Goal: Information Seeking & Learning: Learn about a topic

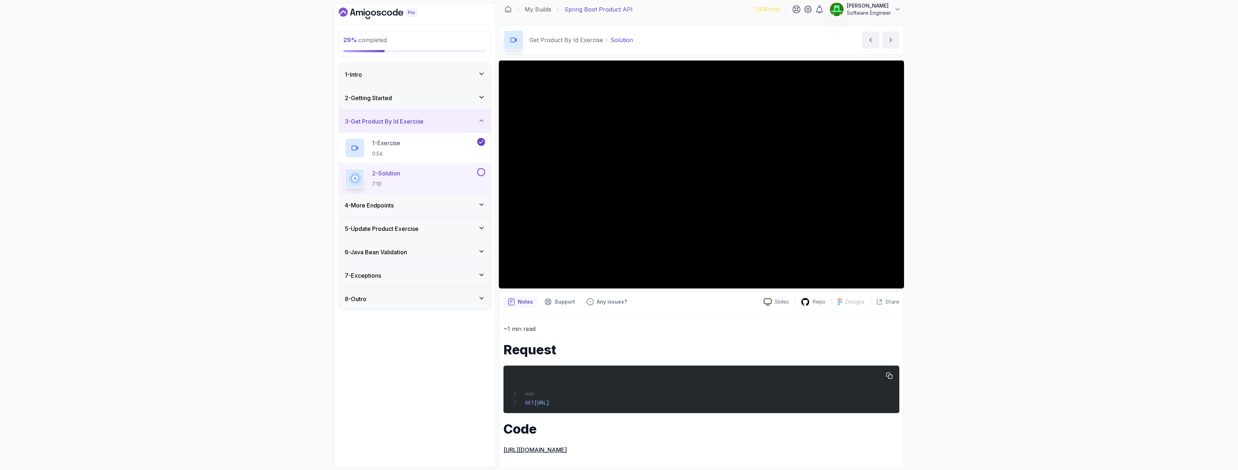
scroll to position [7, 0]
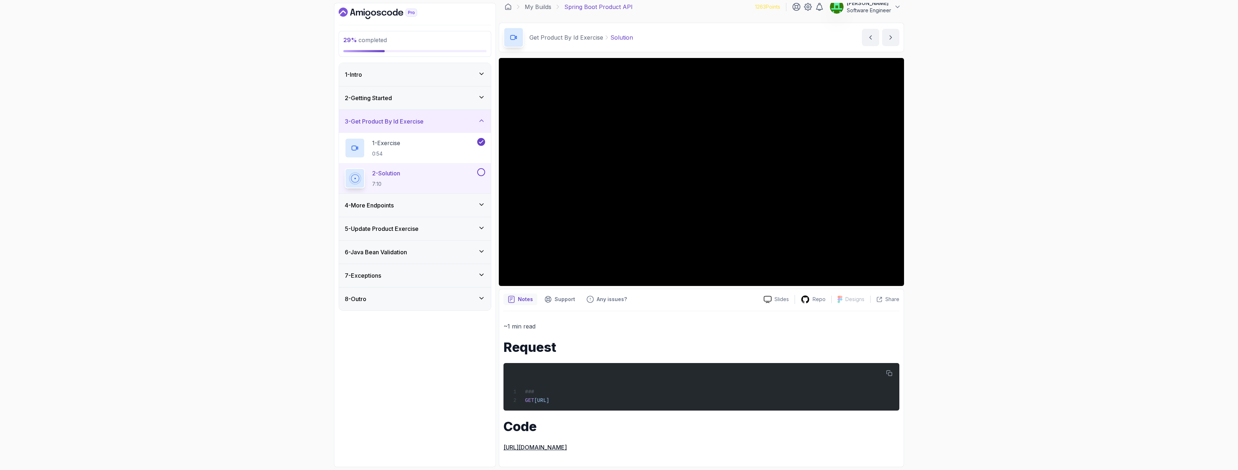
click at [481, 171] on button at bounding box center [481, 172] width 8 height 8
click at [388, 206] on h3 "4 - More Endpoints" at bounding box center [369, 205] width 49 height 9
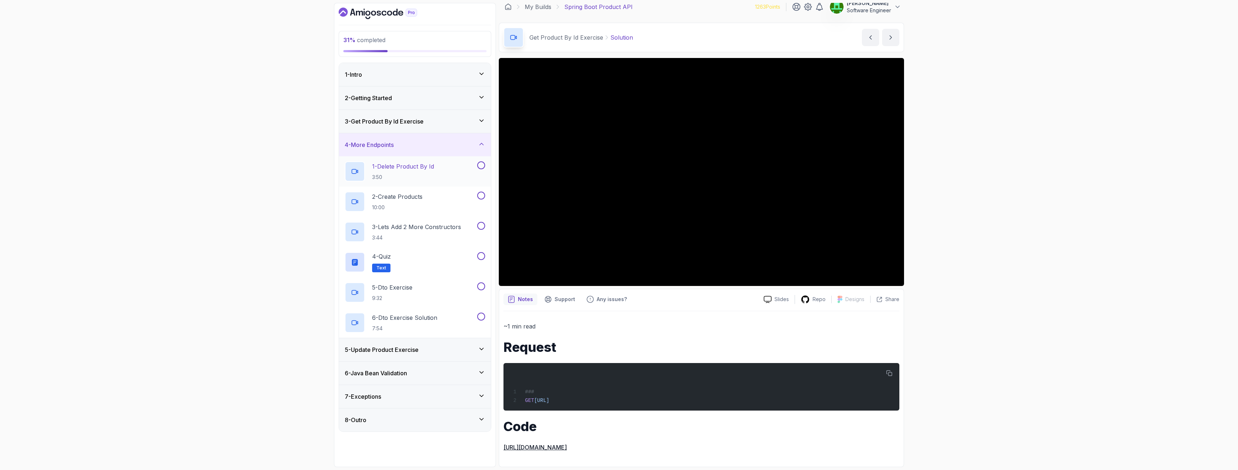
click at [409, 168] on p "1 - Delete Product By Id" at bounding box center [403, 166] width 62 height 9
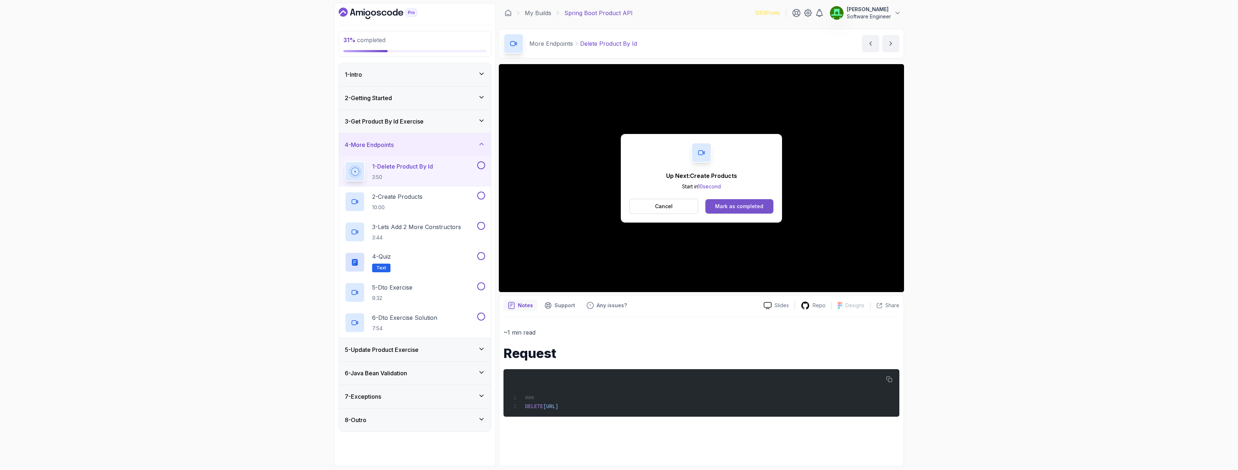
click at [743, 206] on div "Mark as completed" at bounding box center [739, 206] width 48 height 7
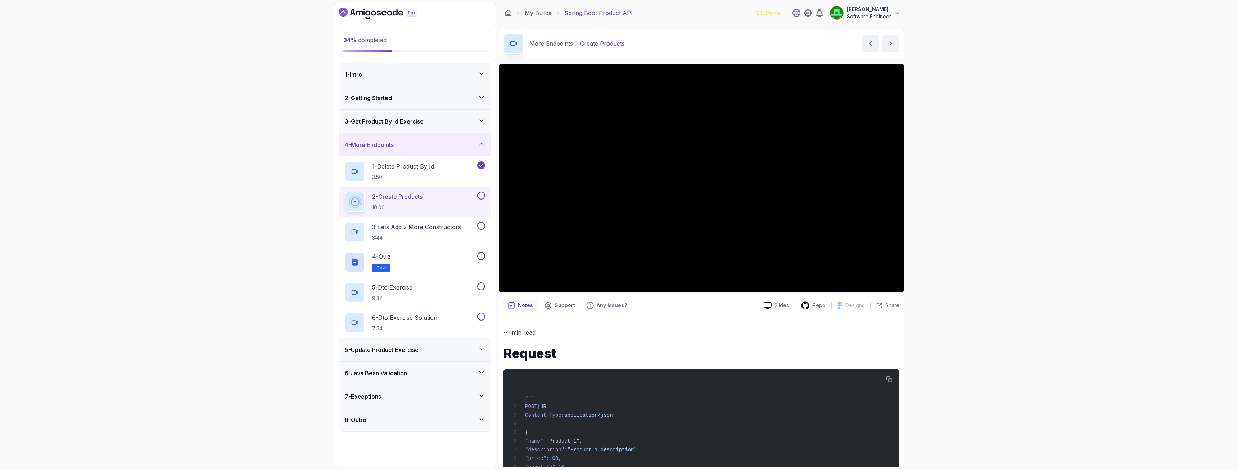
click at [397, 375] on h3 "6 - Java Bean Validation" at bounding box center [376, 372] width 62 height 9
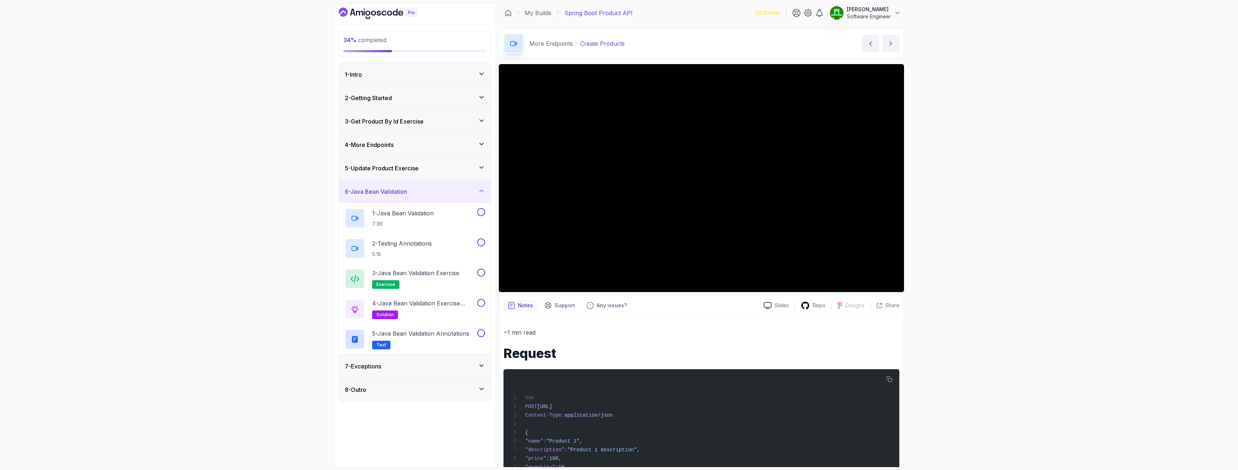
click at [402, 193] on h3 "6 - Java Bean Validation" at bounding box center [376, 191] width 62 height 9
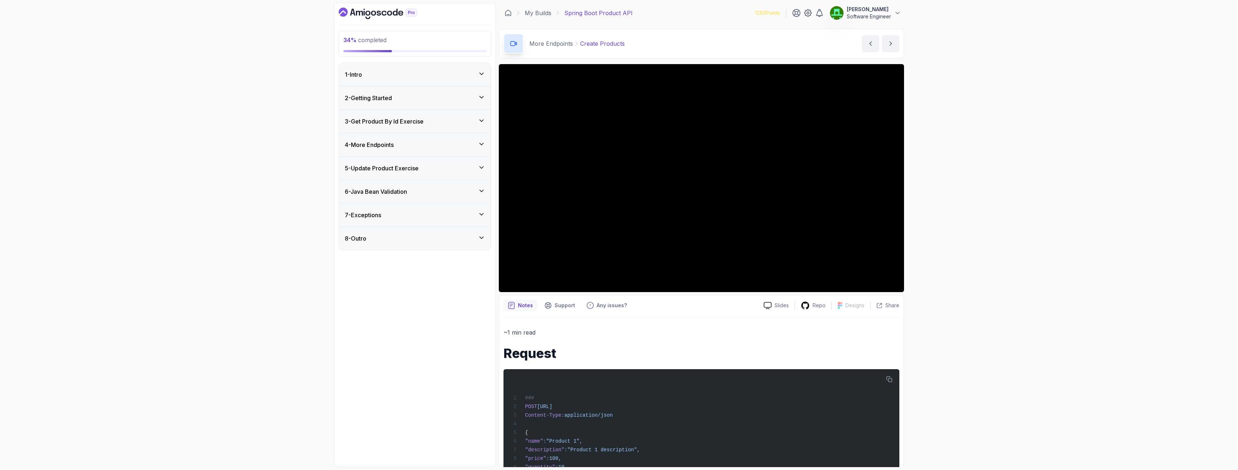
click at [384, 214] on div "7 - Exceptions" at bounding box center [415, 214] width 140 height 9
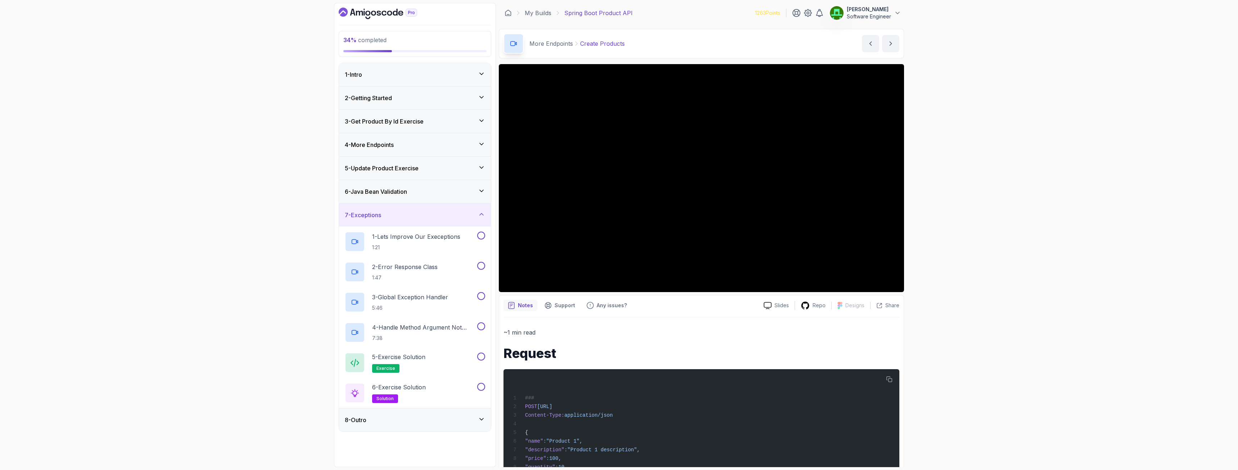
click at [384, 214] on div "7 - Exceptions" at bounding box center [415, 214] width 140 height 9
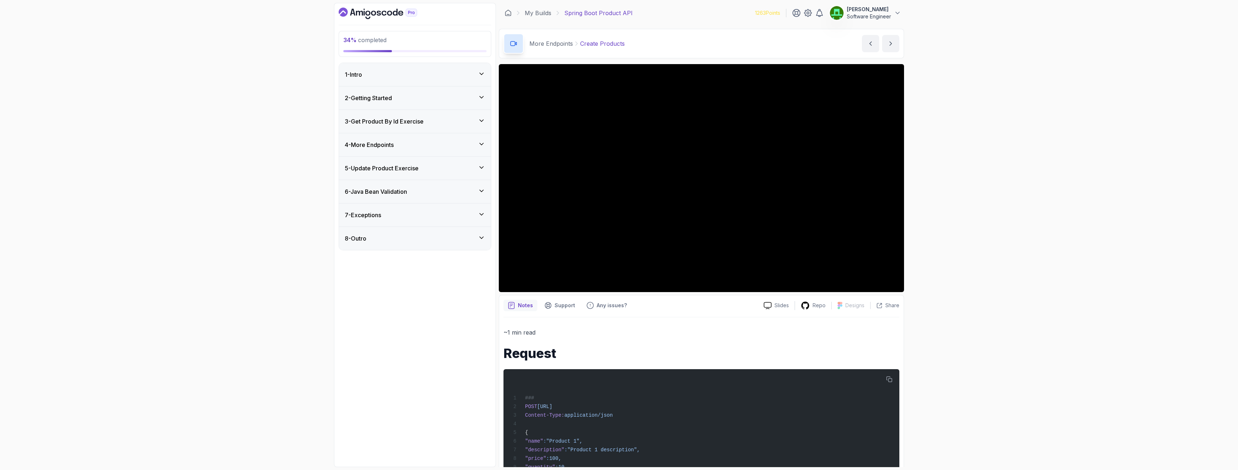
click at [376, 124] on h3 "3 - Get Product By Id Exercise" at bounding box center [384, 121] width 79 height 9
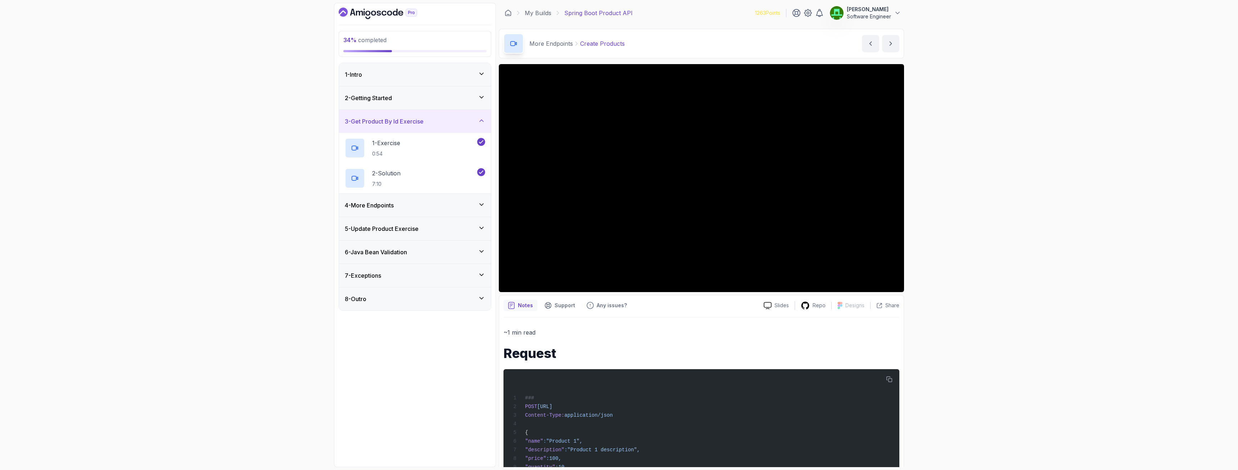
click at [379, 205] on h3 "4 - More Endpoints" at bounding box center [369, 205] width 49 height 9
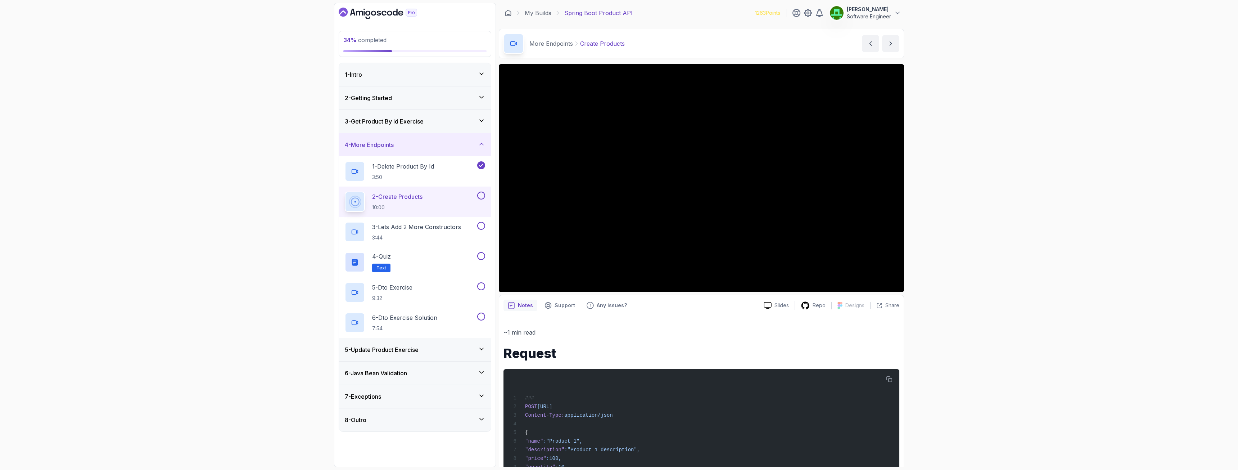
click at [481, 196] on button at bounding box center [481, 195] width 8 height 8
click at [407, 229] on p "3 - Lets Add 2 More Constructors" at bounding box center [416, 226] width 89 height 9
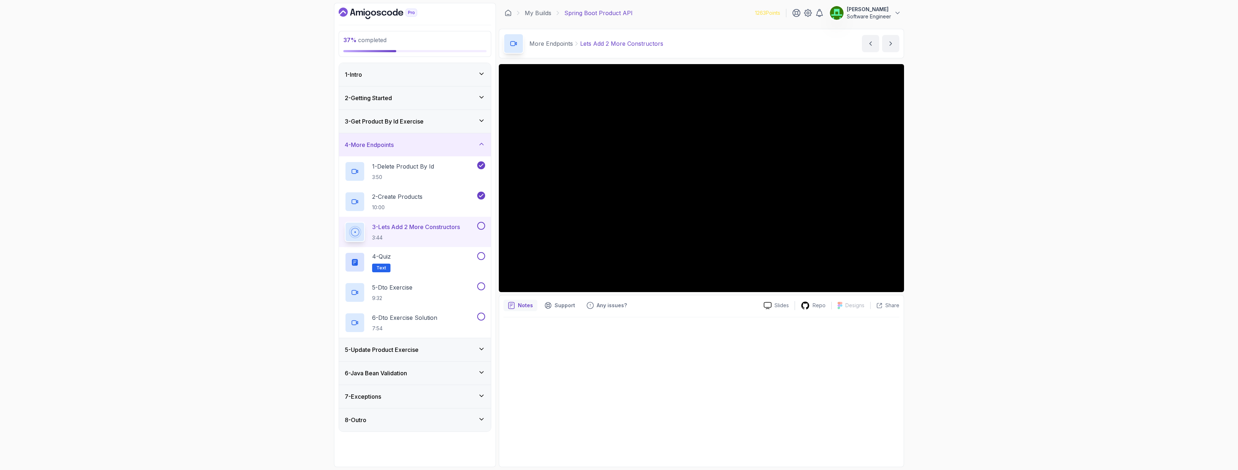
click at [481, 225] on button at bounding box center [481, 226] width 8 height 8
click at [383, 258] on p "4 - Quiz" at bounding box center [381, 256] width 19 height 9
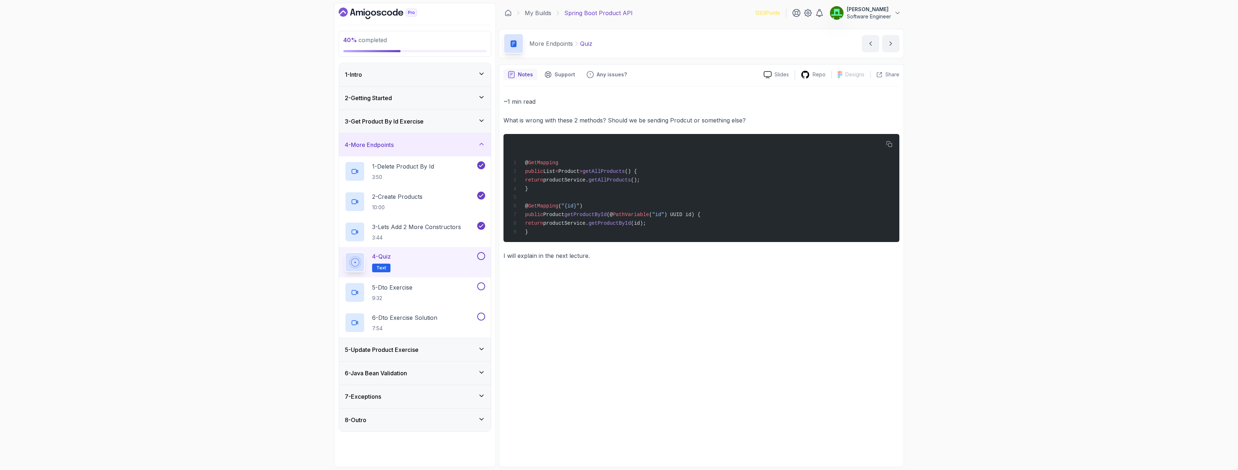
click at [587, 322] on div "~1 min read What is wrong with these 2 methods? Should we be sending Prodcut or…" at bounding box center [701, 274] width 396 height 376
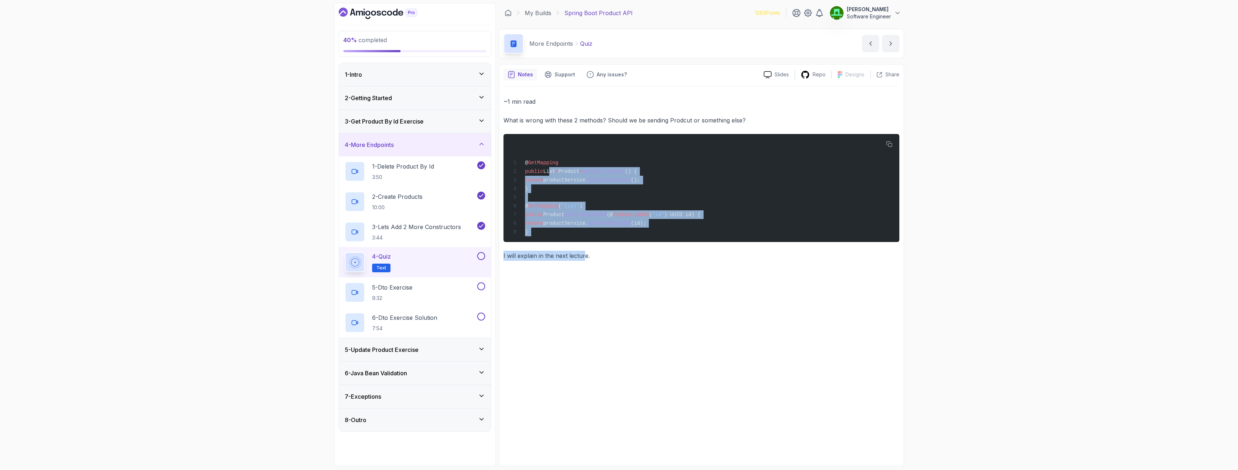
drag, startPoint x: 548, startPoint y: 169, endPoint x: 585, endPoint y: 251, distance: 89.9
click at [585, 251] on div "~1 min read What is wrong with these 2 methods? Should we be sending Prodcut or…" at bounding box center [701, 178] width 396 height 164
click at [579, 242] on pre "@ GetMapping public List < Product > getAllProducts () { return productService.…" at bounding box center [701, 188] width 396 height 108
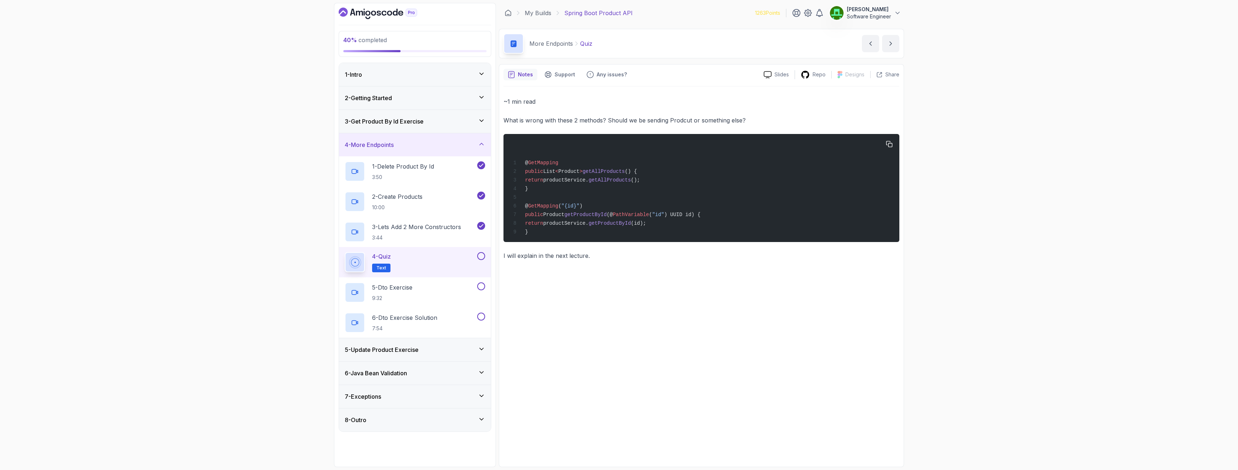
drag, startPoint x: 558, startPoint y: 219, endPoint x: 544, endPoint y: 176, distance: 45.1
click at [544, 176] on div "@ GetMapping public List < Product > getAllProducts () { return productService.…" at bounding box center [701, 187] width 384 height 99
click at [595, 231] on div "@ GetMapping public List < Product > getAllProducts () { return productService.…" at bounding box center [701, 187] width 384 height 99
drag, startPoint x: 574, startPoint y: 235, endPoint x: 550, endPoint y: 207, distance: 36.5
click at [550, 207] on div "@ GetMapping public List < Product > getAllProducts () { return productService.…" at bounding box center [701, 187] width 384 height 99
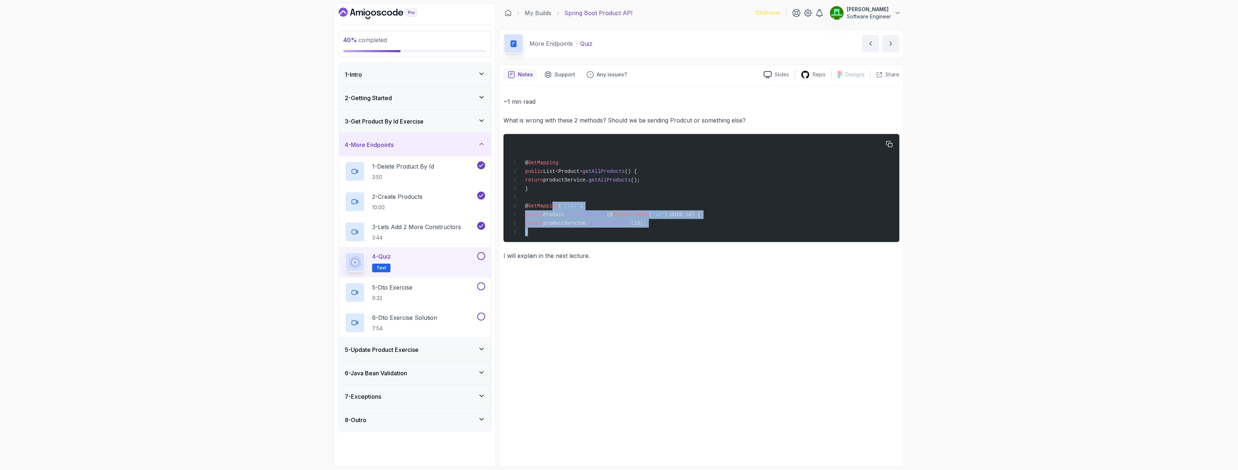
click at [631, 226] on span "getProductById" at bounding box center [609, 223] width 42 height 6
click at [480, 255] on button at bounding box center [481, 256] width 8 height 8
click at [404, 289] on p "5 - Dto Exercise" at bounding box center [392, 287] width 40 height 9
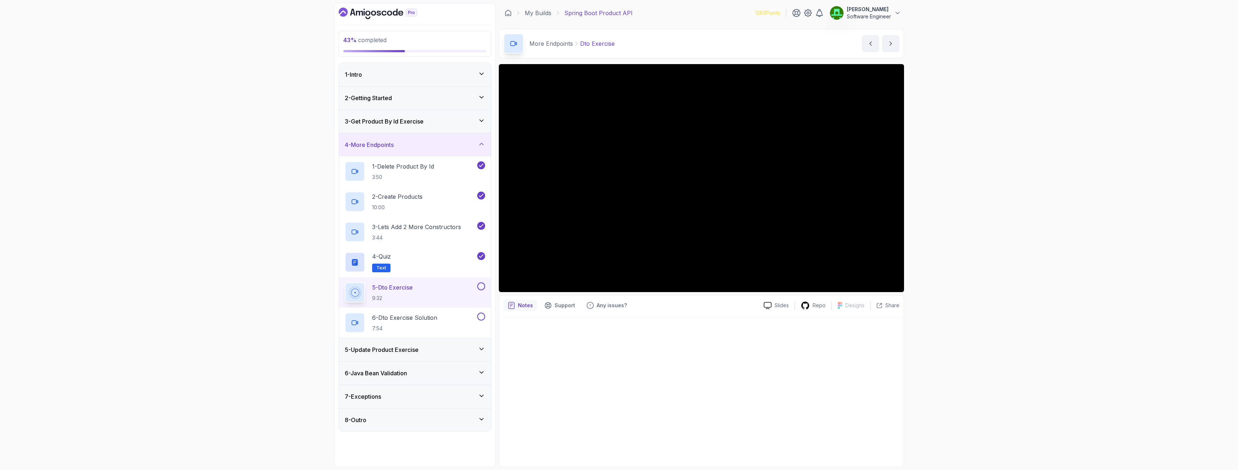
click at [480, 280] on div "5 - Dto Exercise 9:32" at bounding box center [415, 292] width 152 height 30
click at [485, 285] on div "5 - Dto Exercise 9:32" at bounding box center [415, 292] width 152 height 30
click at [479, 285] on button at bounding box center [481, 286] width 8 height 8
click at [395, 319] on p "6 - Dto Exercise Solution" at bounding box center [404, 317] width 65 height 9
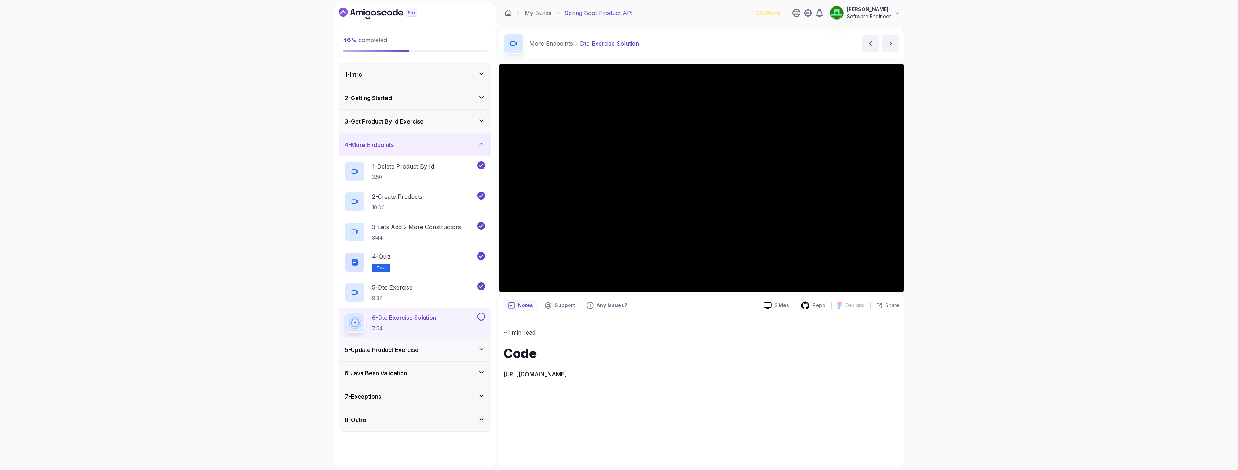
click at [480, 316] on button at bounding box center [481, 316] width 8 height 8
drag, startPoint x: 424, startPoint y: 350, endPoint x: 438, endPoint y: 359, distance: 16.3
click at [424, 350] on div "5 - Update Product Exercise" at bounding box center [415, 349] width 140 height 9
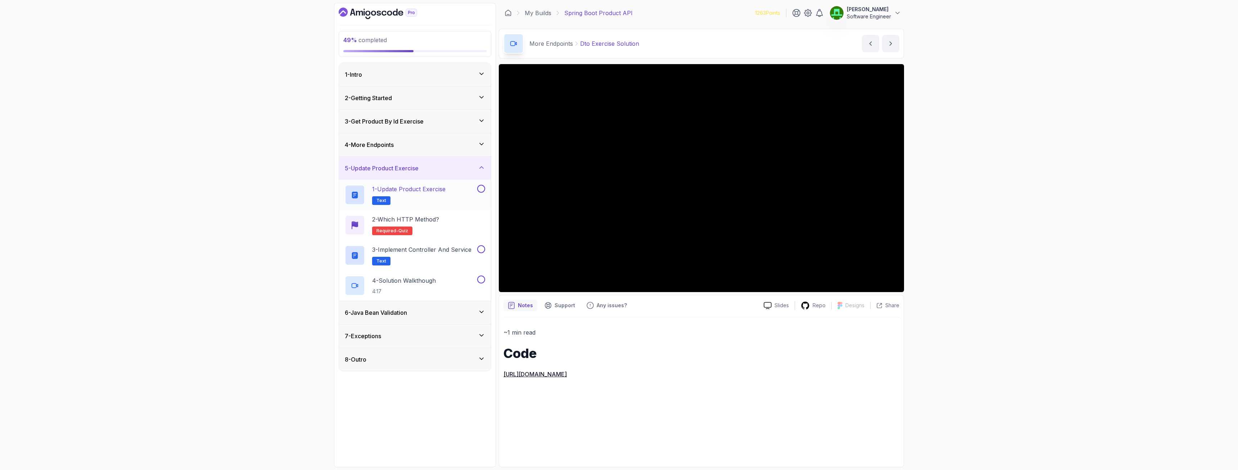
click at [413, 189] on p "1 - Update Product Exercise" at bounding box center [408, 189] width 73 height 9
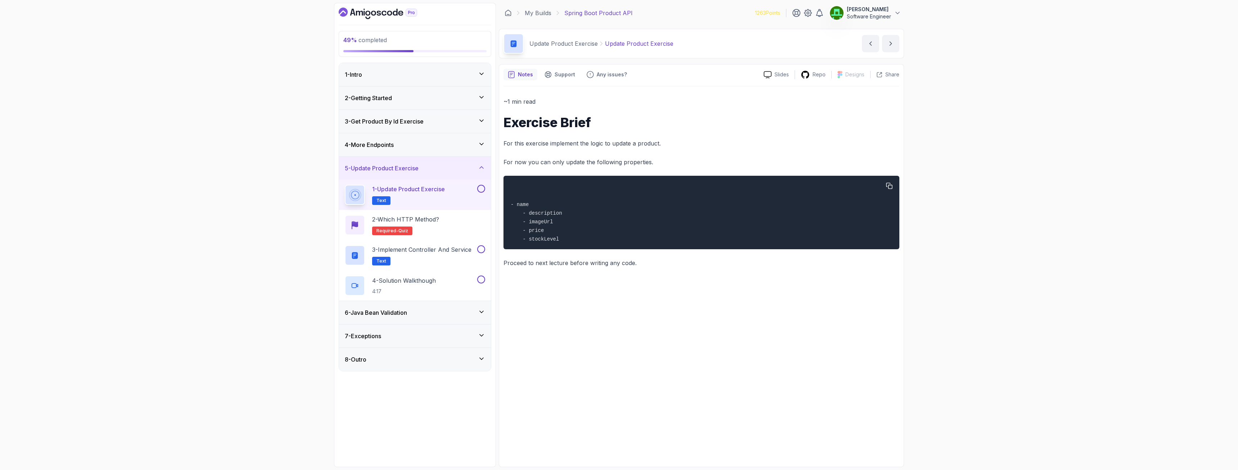
drag, startPoint x: 555, startPoint y: 237, endPoint x: 561, endPoint y: 249, distance: 12.4
click at [558, 249] on pre "- name - description - imageUrl - price - stockLevel" at bounding box center [701, 212] width 396 height 73
click at [605, 238] on div "- name - description - imageUrl - price - stockLevel" at bounding box center [701, 212] width 384 height 65
click at [586, 314] on div "~1 min read Exercise Brief For this exercise implement the logic to update a pr…" at bounding box center [701, 274] width 396 height 376
click at [484, 187] on button at bounding box center [481, 189] width 8 height 8
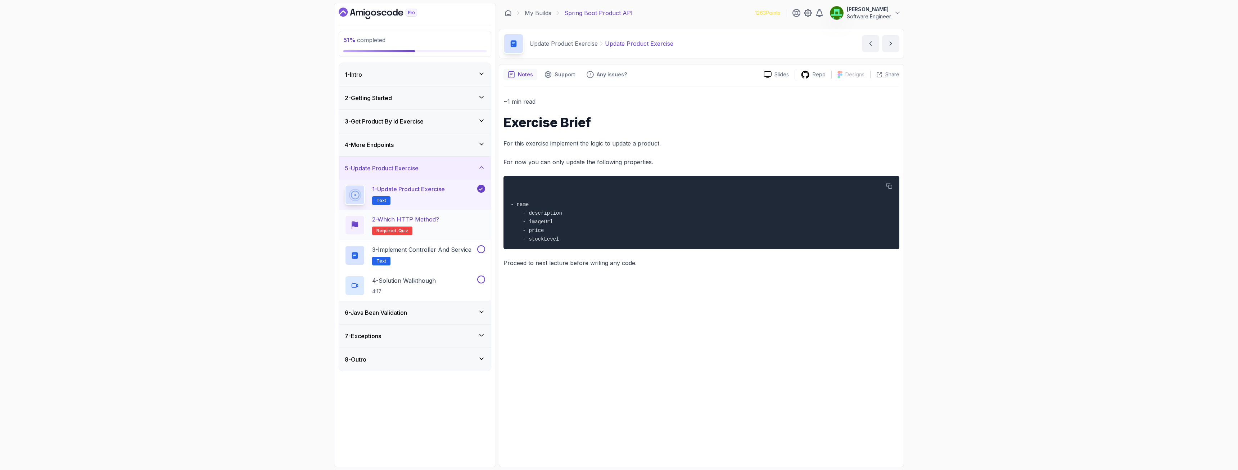
click at [423, 223] on p "2 - Which HTTP Method?" at bounding box center [405, 219] width 67 height 9
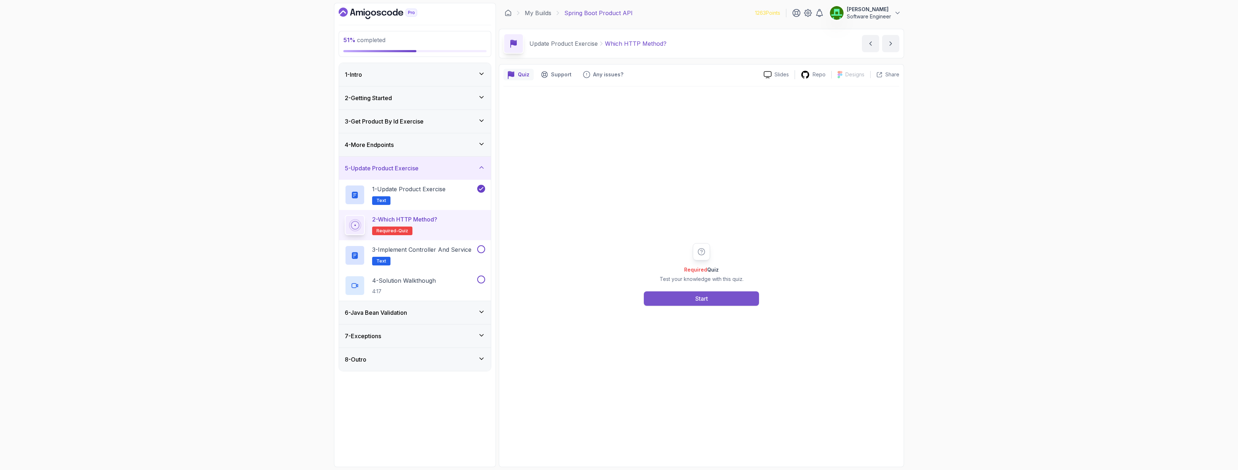
click at [689, 299] on button "Start" at bounding box center [701, 298] width 115 height 14
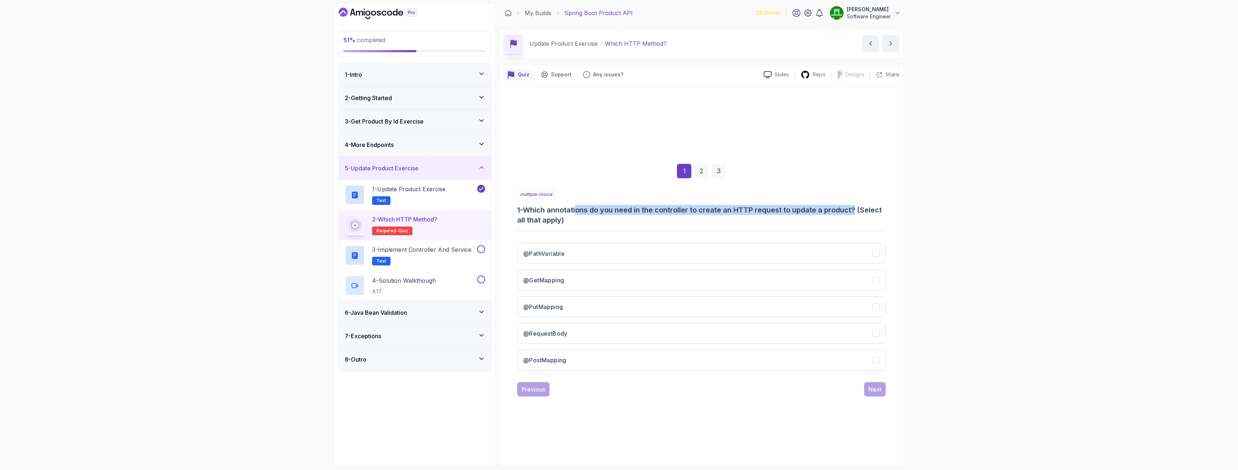
drag, startPoint x: 670, startPoint y: 223, endPoint x: 871, endPoint y: 214, distance: 201.3
click at [871, 214] on h3 "1 - Which annotations do you need in the controller to create an HTTP request t…" at bounding box center [701, 215] width 368 height 20
click at [879, 213] on h3 "1 - Which annotations do you need in the controller to create an HTTP request t…" at bounding box center [701, 215] width 368 height 20
click at [552, 306] on h3 "@PutMapping" at bounding box center [543, 306] width 40 height 9
click at [878, 386] on div "Next" at bounding box center [874, 389] width 13 height 9
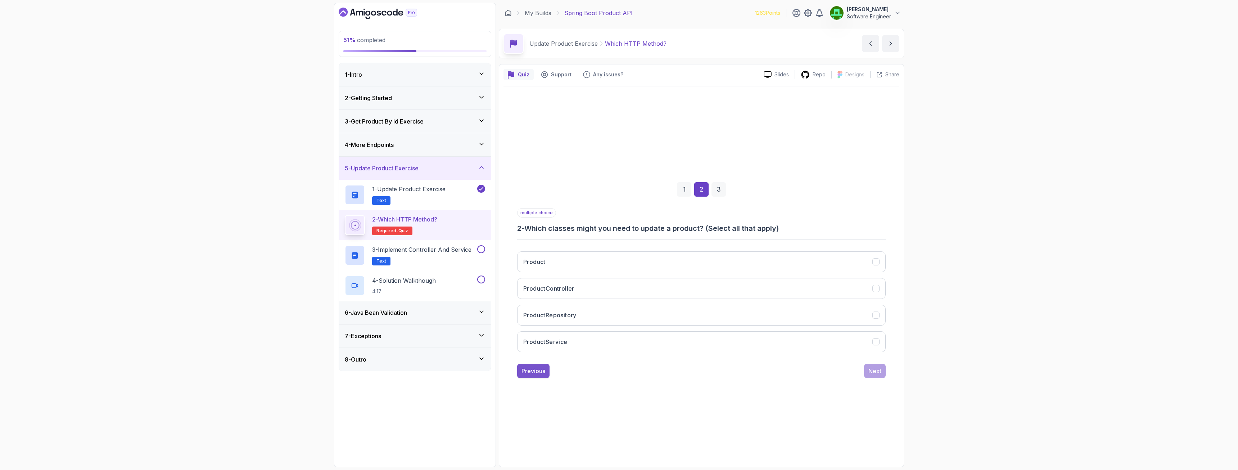
click at [534, 369] on div "Previous" at bounding box center [533, 370] width 24 height 9
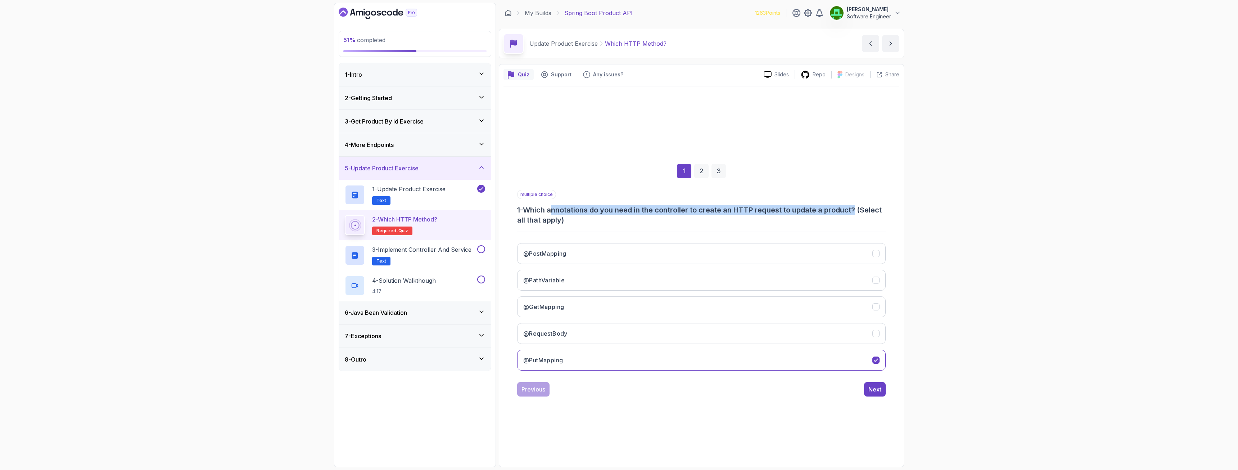
drag, startPoint x: 567, startPoint y: 203, endPoint x: 805, endPoint y: 213, distance: 238.4
click at [860, 214] on div "multiple choice 1 - Which annotations do you need in the controller to create a…" at bounding box center [701, 207] width 368 height 35
click at [704, 216] on h3 "1 - Which annotations do you need in the controller to create an HTTP request t…" at bounding box center [701, 215] width 368 height 20
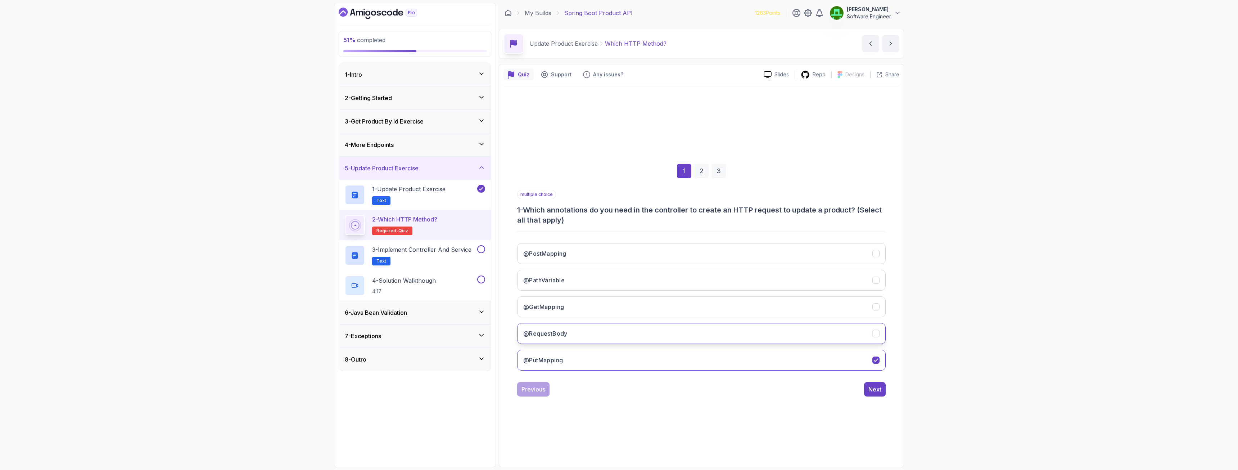
click at [563, 329] on h3 "@RequestBody" at bounding box center [545, 333] width 44 height 9
click at [562, 271] on button "@PathVariable" at bounding box center [701, 279] width 368 height 21
click at [879, 389] on div "Next" at bounding box center [874, 389] width 13 height 9
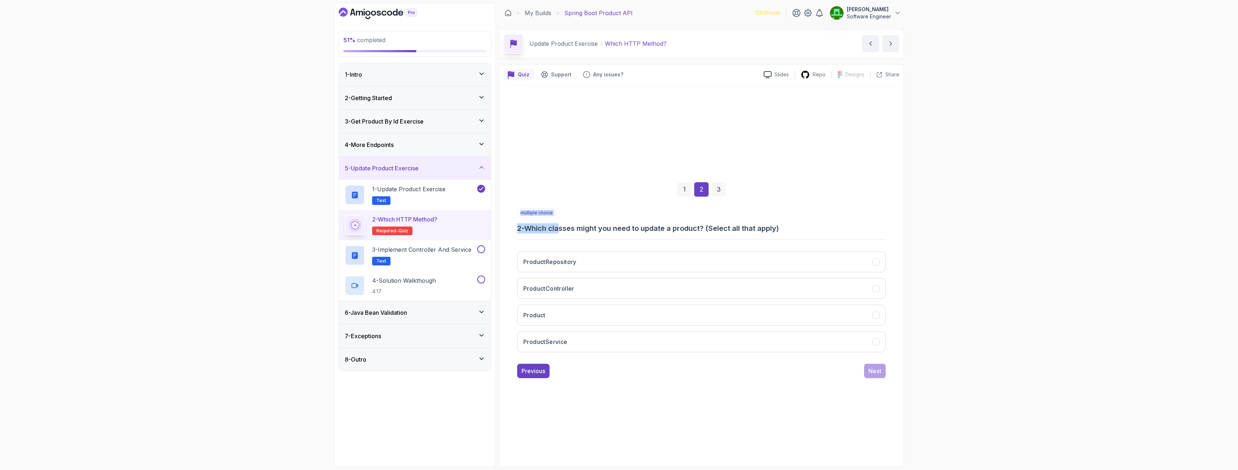
drag, startPoint x: 564, startPoint y: 228, endPoint x: 789, endPoint y: 235, distance: 225.7
click at [789, 235] on div "multiple choice 2 - Which classes might you need to update a product? (Select a…" at bounding box center [701, 283] width 368 height 150
drag, startPoint x: 556, startPoint y: 223, endPoint x: 726, endPoint y: 229, distance: 170.7
click at [726, 229] on div "multiple choice 2 - Which classes might you need to update a product? (Select a…" at bounding box center [701, 220] width 368 height 25
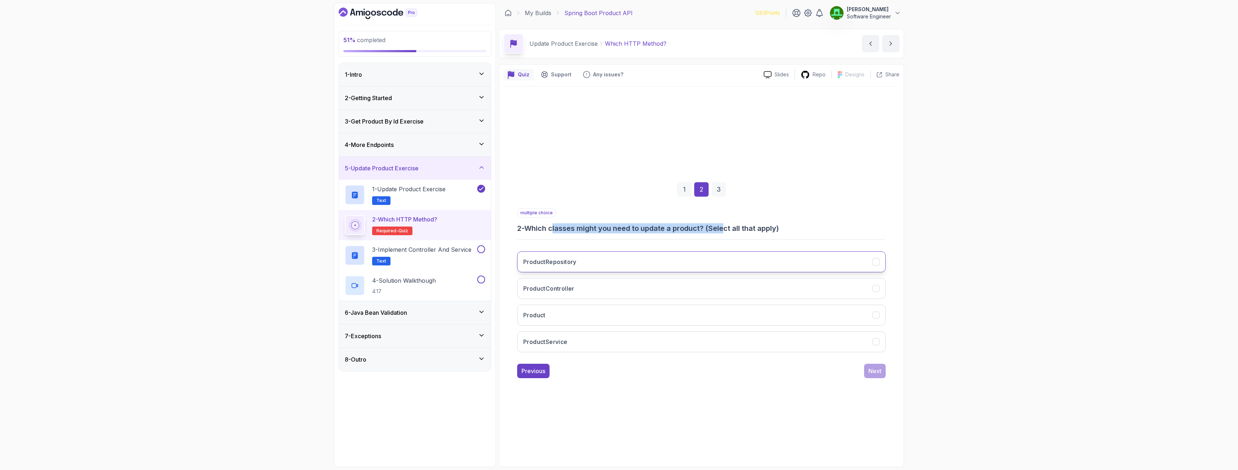
click at [557, 262] on h3 "ProductRepository" at bounding box center [549, 261] width 53 height 9
click at [560, 286] on h3 "ProductController" at bounding box center [548, 288] width 51 height 9
click at [554, 309] on button "Product" at bounding box center [701, 314] width 368 height 21
click at [567, 344] on h3 "ProductService" at bounding box center [545, 341] width 44 height 9
click at [883, 374] on button "Next" at bounding box center [875, 370] width 22 height 14
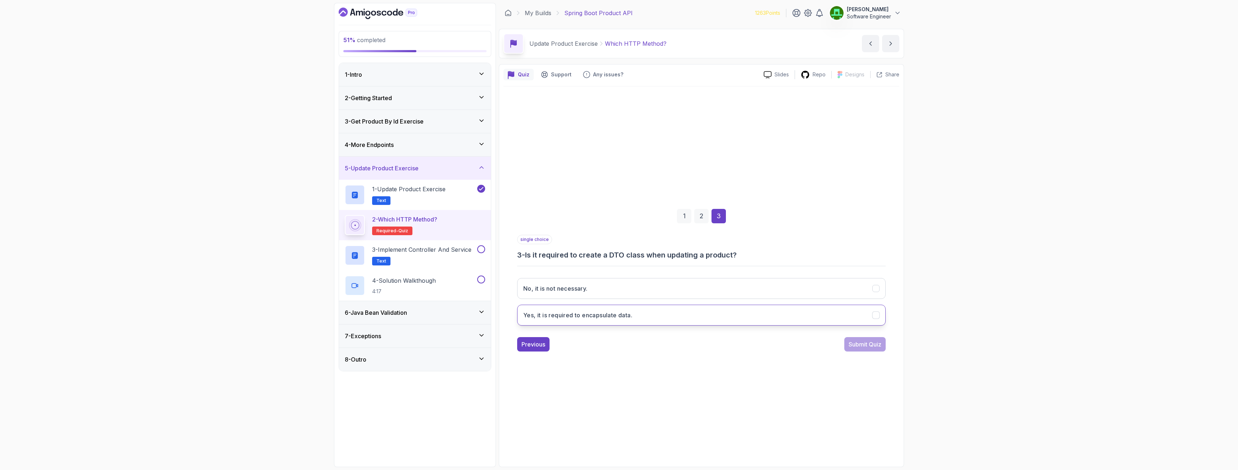
click at [593, 319] on h3 "Yes, it is required to encapsulate data." at bounding box center [577, 315] width 109 height 9
click at [873, 348] on div "Submit Quiz" at bounding box center [864, 344] width 33 height 9
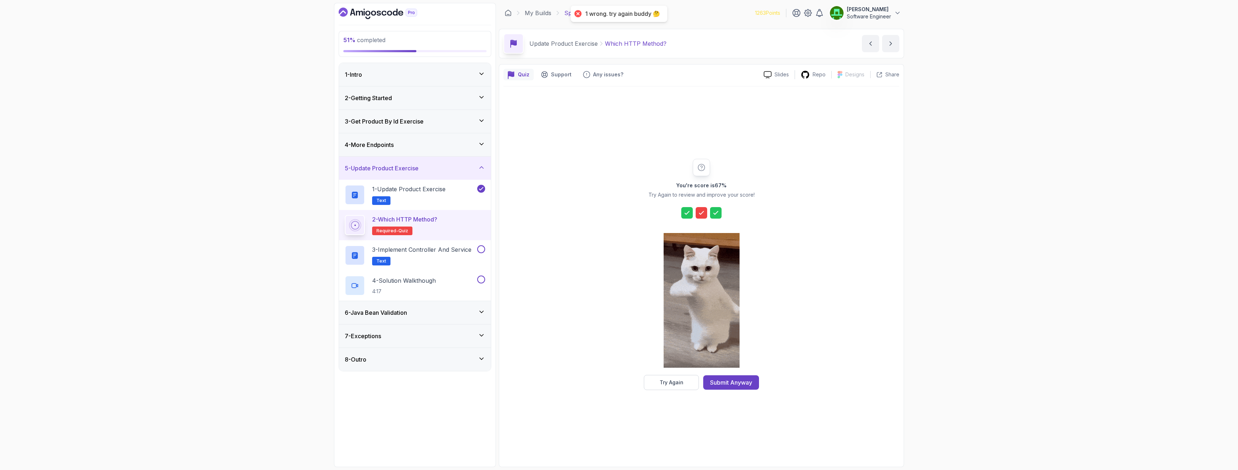
click at [699, 212] on icon at bounding box center [701, 212] width 7 height 7
click at [686, 381] on button "Try Again" at bounding box center [671, 382] width 55 height 15
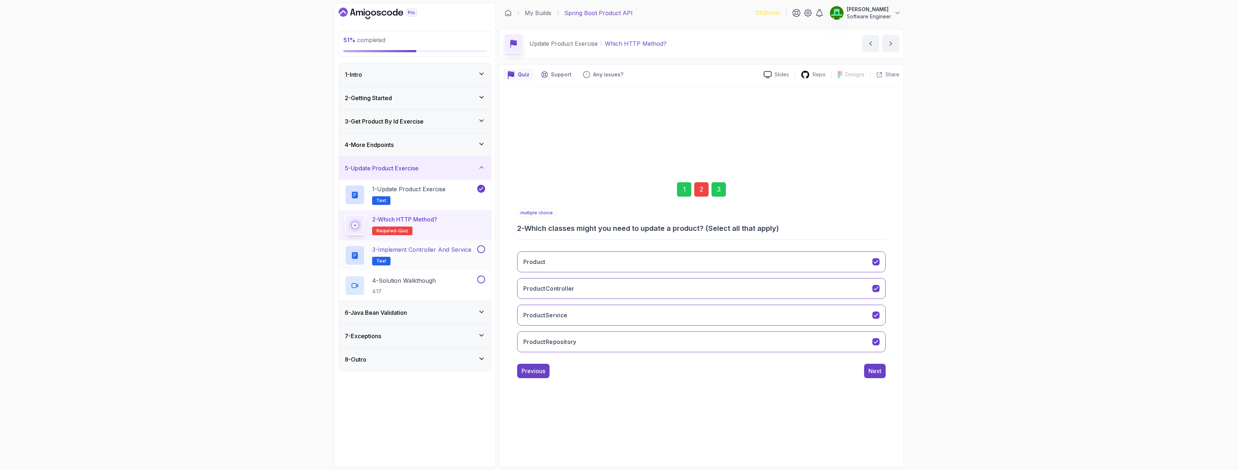
click at [482, 250] on button at bounding box center [481, 249] width 8 height 8
click at [481, 249] on icon at bounding box center [481, 249] width 4 height 3
click at [428, 249] on p "3 - Implement Controller and Service" at bounding box center [421, 249] width 99 height 9
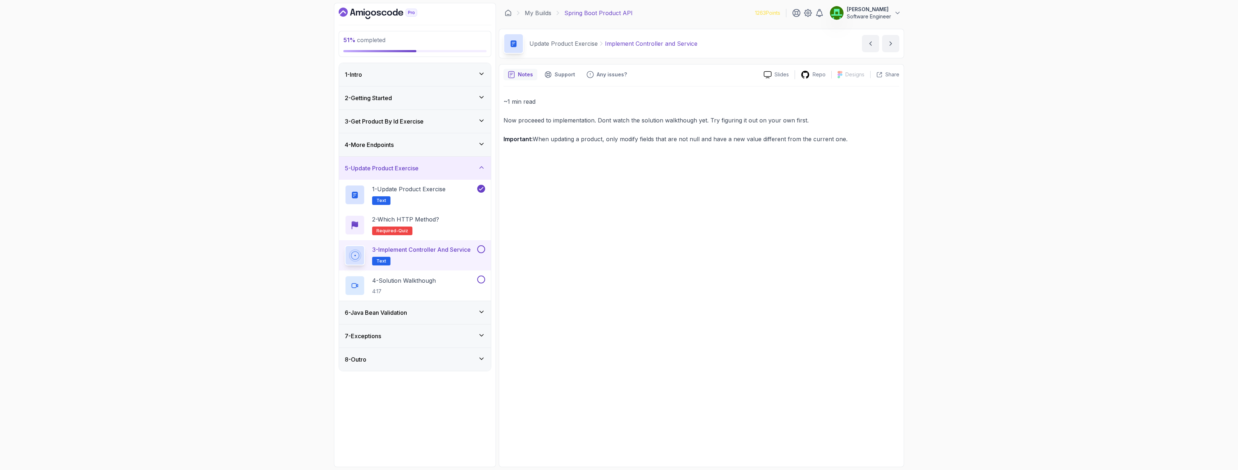
click at [482, 246] on button at bounding box center [481, 249] width 8 height 8
click at [416, 284] on p "4 - Solution Walkthough" at bounding box center [404, 280] width 64 height 9
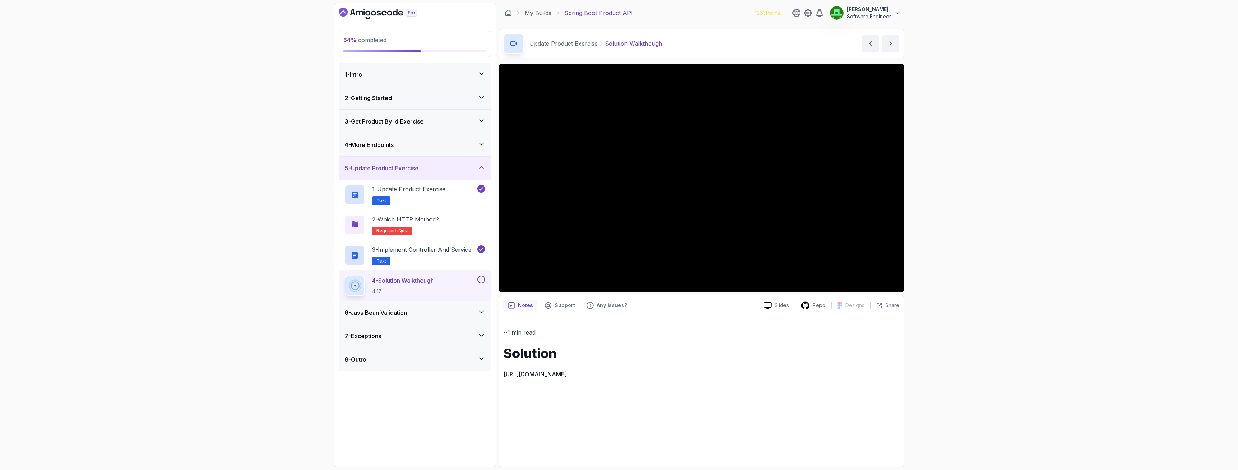
click at [393, 312] on h3 "6 - Java Bean Validation" at bounding box center [376, 312] width 62 height 9
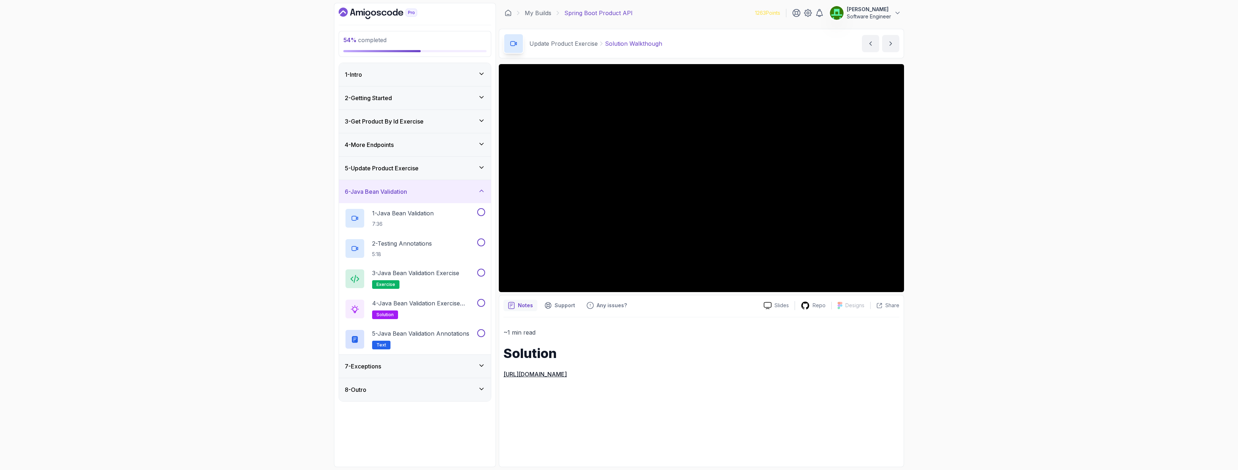
click at [390, 193] on h3 "6 - Java Bean Validation" at bounding box center [376, 191] width 62 height 9
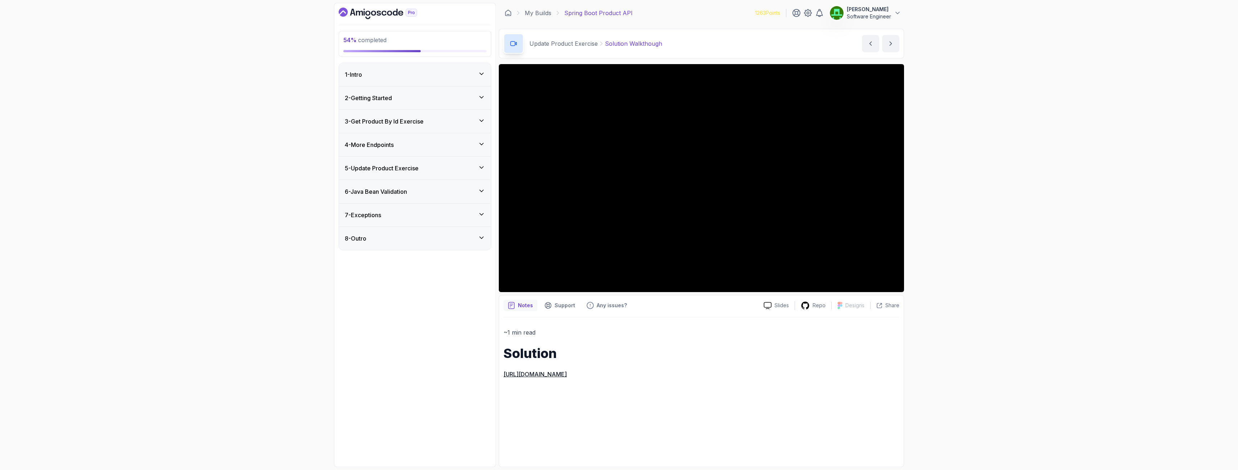
click at [377, 216] on h3 "7 - Exceptions" at bounding box center [363, 214] width 36 height 9
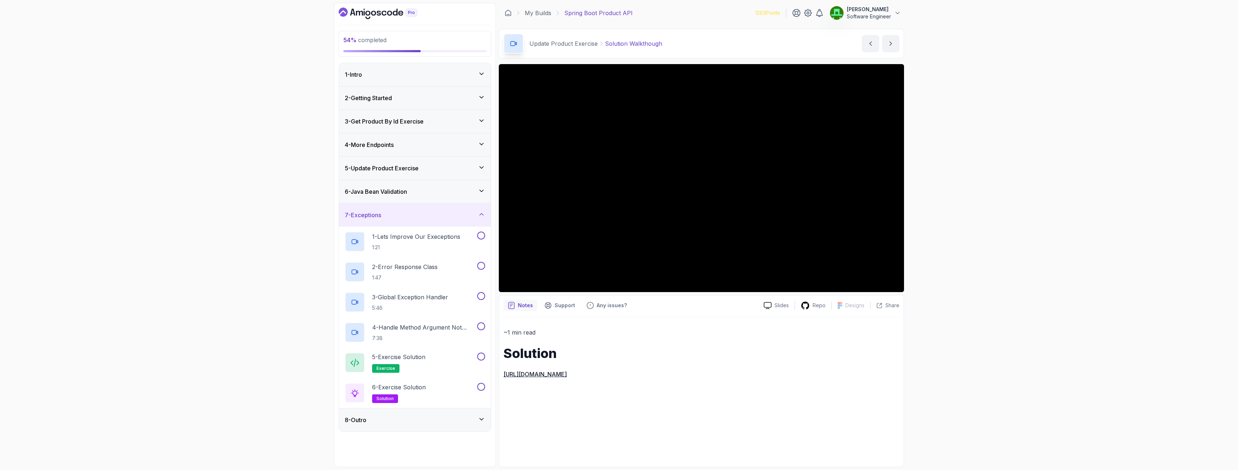
click at [377, 216] on h3 "7 - Exceptions" at bounding box center [363, 214] width 36 height 9
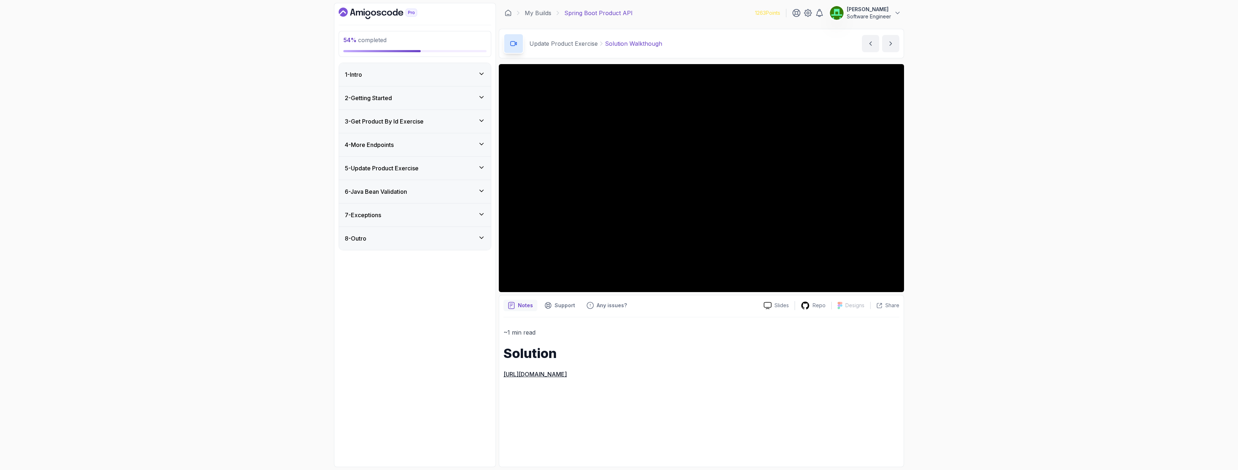
click at [368, 245] on div "8 - Outro" at bounding box center [415, 238] width 152 height 23
click at [366, 241] on h3 "8 - Outro" at bounding box center [356, 238] width 22 height 9
click at [382, 172] on h3 "5 - Update Product Exercise" at bounding box center [382, 168] width 74 height 9
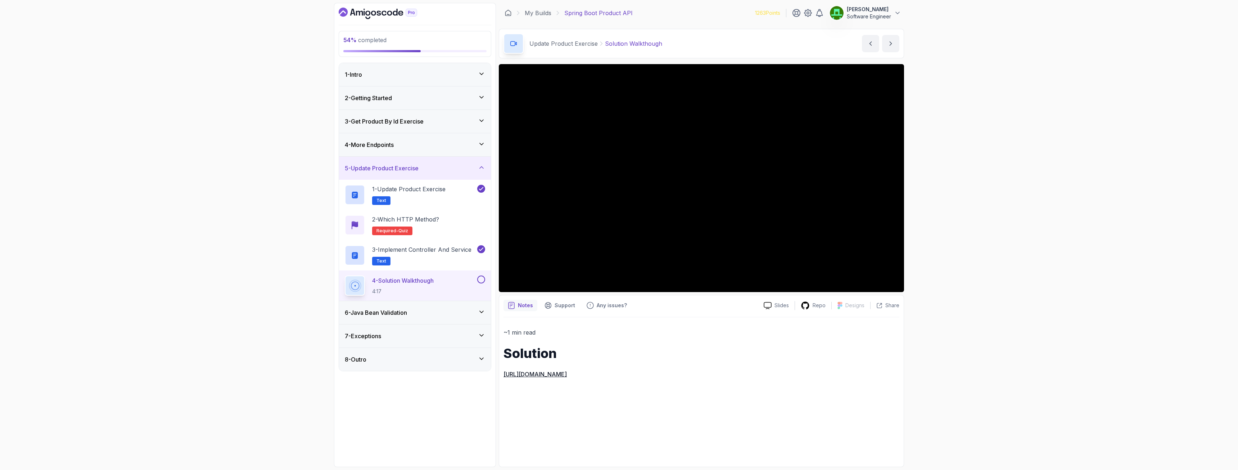
click at [482, 281] on button at bounding box center [481, 279] width 8 height 8
click at [363, 313] on h3 "6 - Java Bean Validation" at bounding box center [376, 312] width 62 height 9
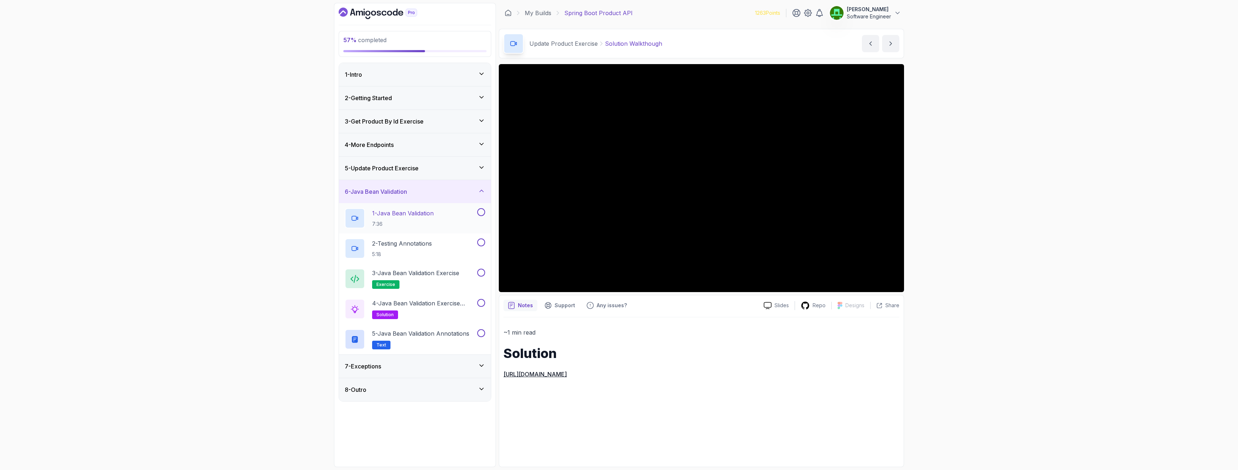
click at [395, 213] on p "1 - Java Bean Validation" at bounding box center [403, 213] width 62 height 9
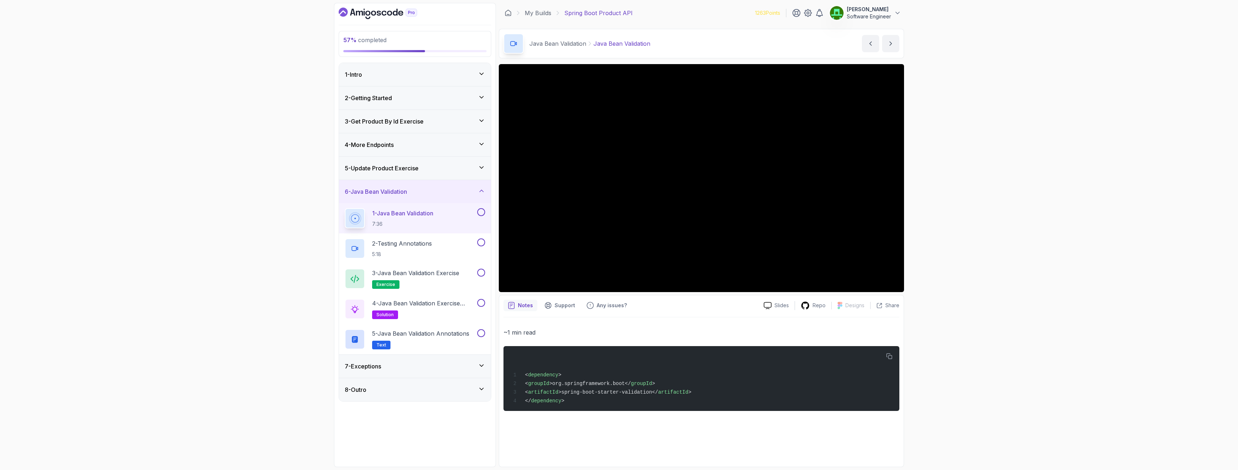
drag, startPoint x: 969, startPoint y: 231, endPoint x: 1045, endPoint y: 170, distance: 97.3
click at [1045, 170] on div "57 % completed 1 - Intro 2 - Getting Started 3 - Get Product By Id Exercise 4 -…" at bounding box center [619, 235] width 1238 height 470
click at [480, 213] on button at bounding box center [481, 212] width 8 height 8
click at [407, 244] on p "2 - Testing Annotations" at bounding box center [402, 243] width 60 height 9
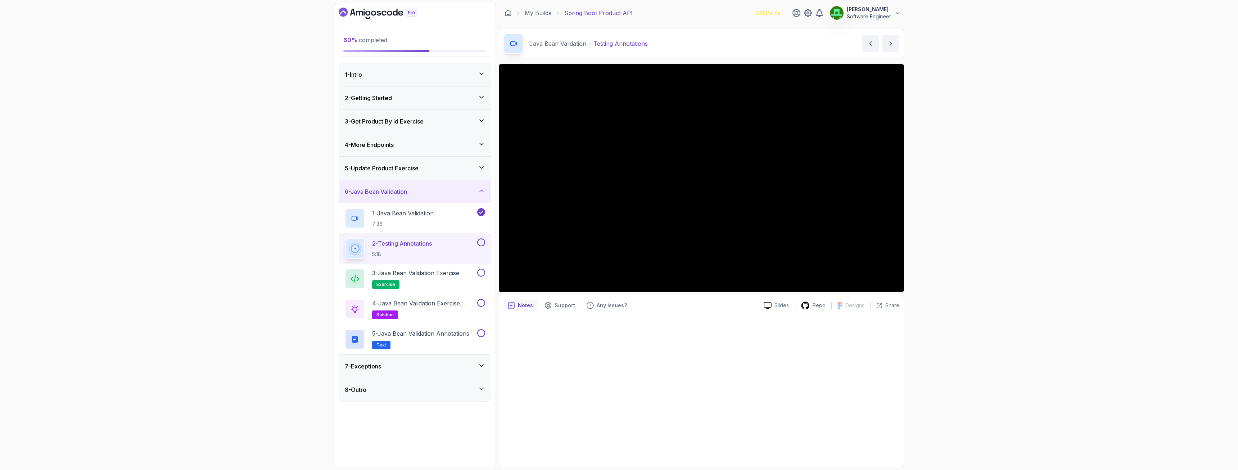
click at [479, 241] on button at bounding box center [481, 242] width 8 height 8
click at [428, 270] on p "3 - Java Bean Validation Exercise" at bounding box center [415, 272] width 87 height 9
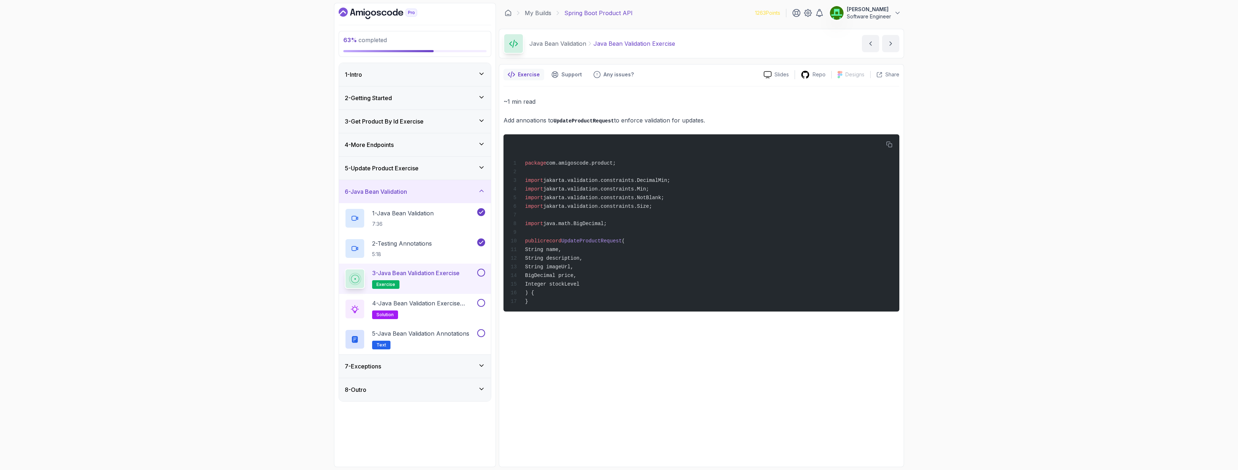
drag, startPoint x: 544, startPoint y: 122, endPoint x: 707, endPoint y: 121, distance: 163.0
click at [707, 121] on p "Add annoations to UpdateProductRequest to enforce validation for updates." at bounding box center [701, 120] width 396 height 10
click at [710, 120] on p "Add annoations to UpdateProductRequest to enforce validation for updates." at bounding box center [701, 120] width 396 height 10
drag, startPoint x: 698, startPoint y: 119, endPoint x: 707, endPoint y: 117, distance: 9.0
click at [707, 117] on p "Add annoations to UpdateProductRequest to enforce validation for updates." at bounding box center [701, 120] width 396 height 10
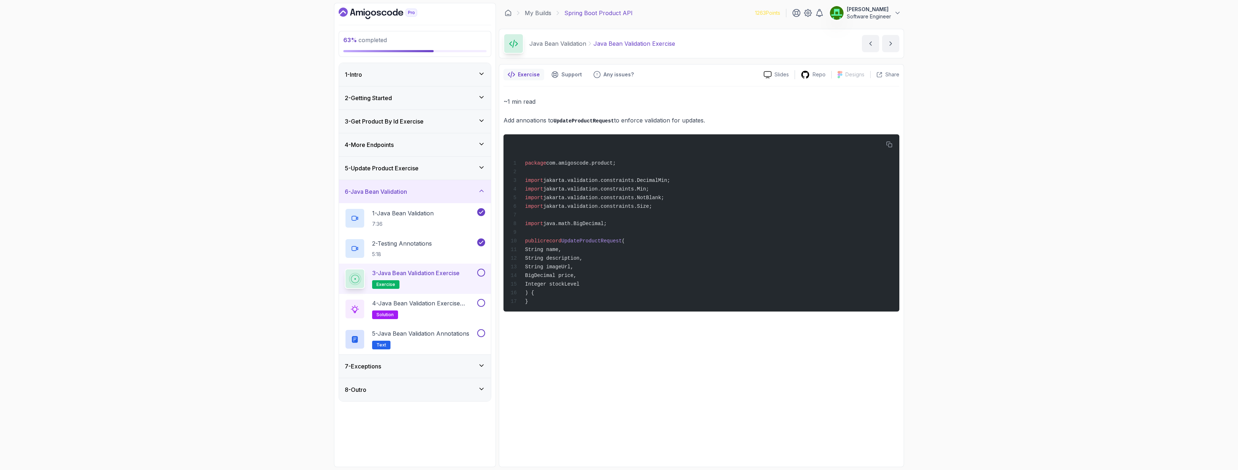
click at [706, 118] on p "Add annoations to UpdateProductRequest to enforce validation for updates." at bounding box center [701, 120] width 396 height 10
click at [481, 276] on button "3 - Java Bean Validation Exercise exercise" at bounding box center [415, 278] width 140 height 20
click at [482, 272] on button at bounding box center [481, 272] width 8 height 8
click at [418, 307] on h2 "4 - Java Bean Validation Exercise Solution solution" at bounding box center [424, 309] width 104 height 20
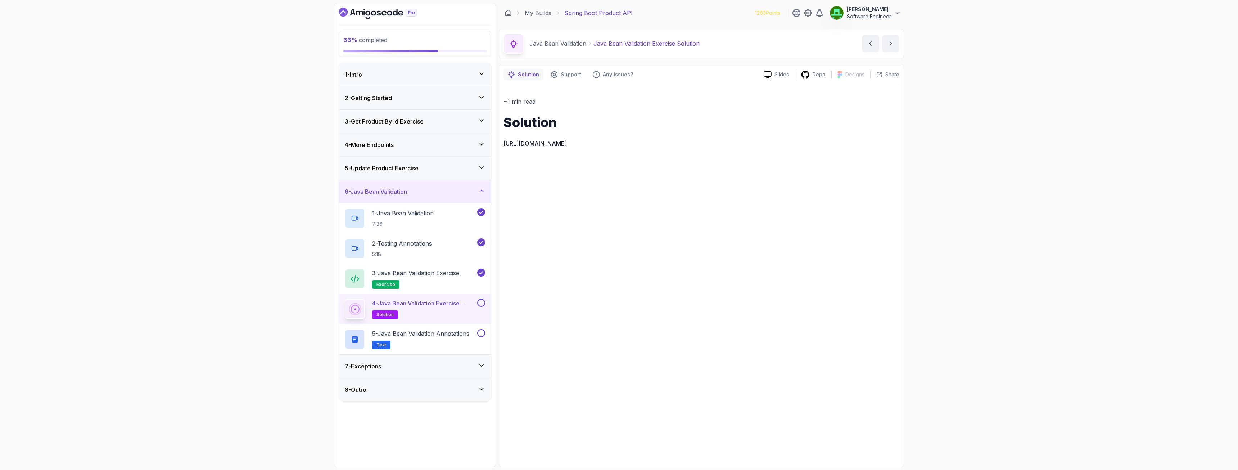
click at [481, 304] on button at bounding box center [481, 303] width 8 height 8
click at [436, 335] on p "5 - Java Bean Validation Annotations" at bounding box center [420, 333] width 97 height 9
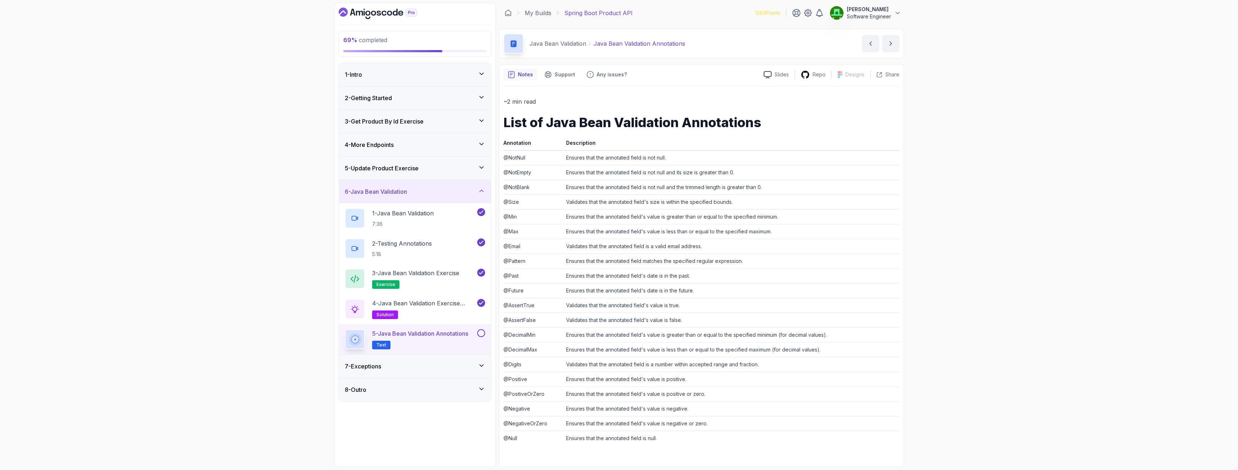
click at [480, 334] on button at bounding box center [481, 333] width 8 height 8
click at [394, 366] on div "7 - Exceptions" at bounding box center [415, 366] width 140 height 9
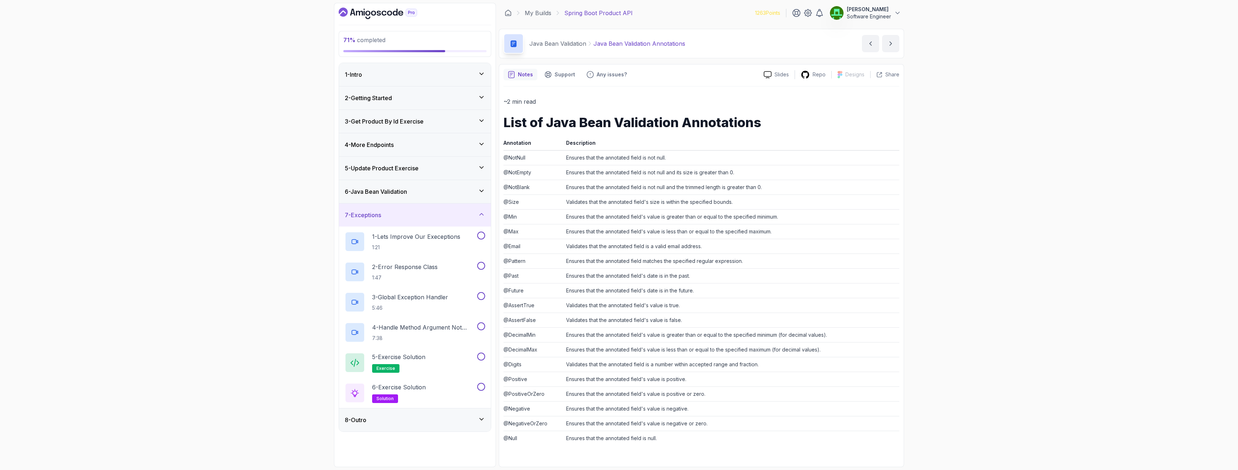
click at [366, 413] on div "8 - Outro" at bounding box center [415, 419] width 152 height 23
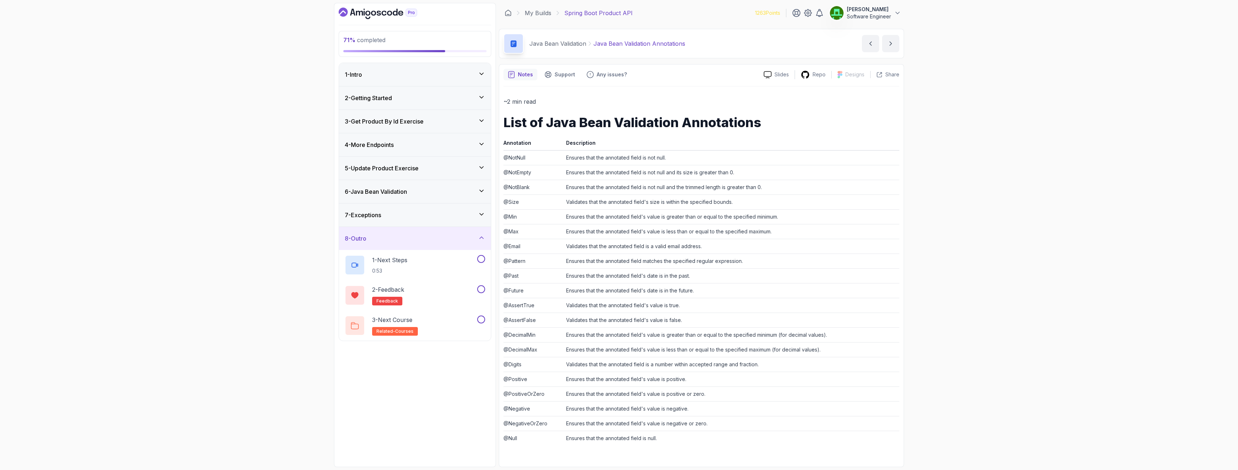
click at [365, 236] on h3 "8 - Outro" at bounding box center [356, 238] width 22 height 9
click at [371, 219] on div "7 - Exceptions" at bounding box center [415, 214] width 152 height 23
